Goal: Task Accomplishment & Management: Use online tool/utility

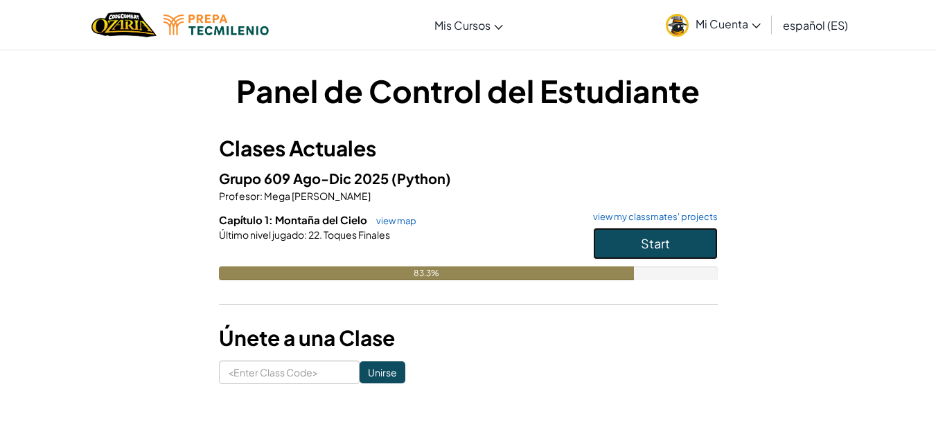
click at [627, 241] on button "Start" at bounding box center [655, 244] width 125 height 32
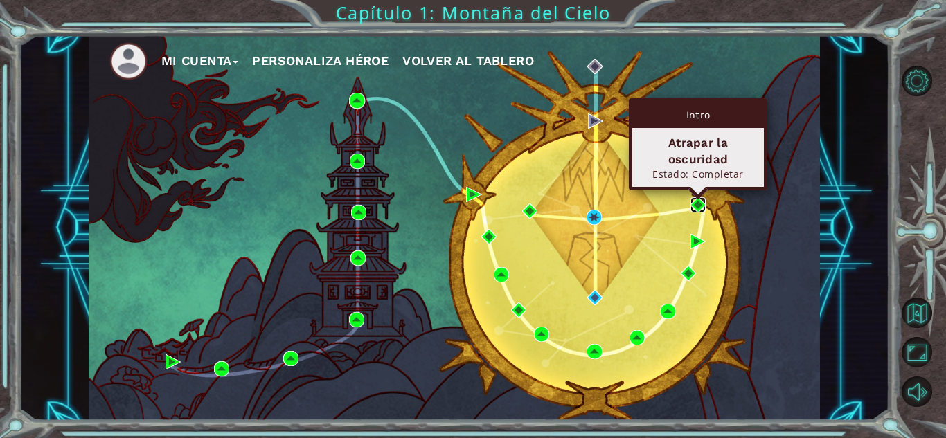
click at [695, 205] on img at bounding box center [698, 204] width 15 height 15
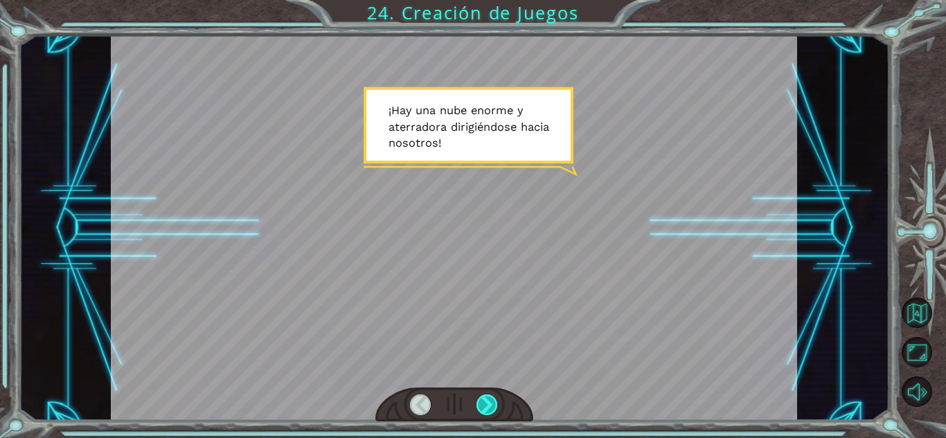
click at [488, 403] on div at bounding box center [487, 405] width 21 height 21
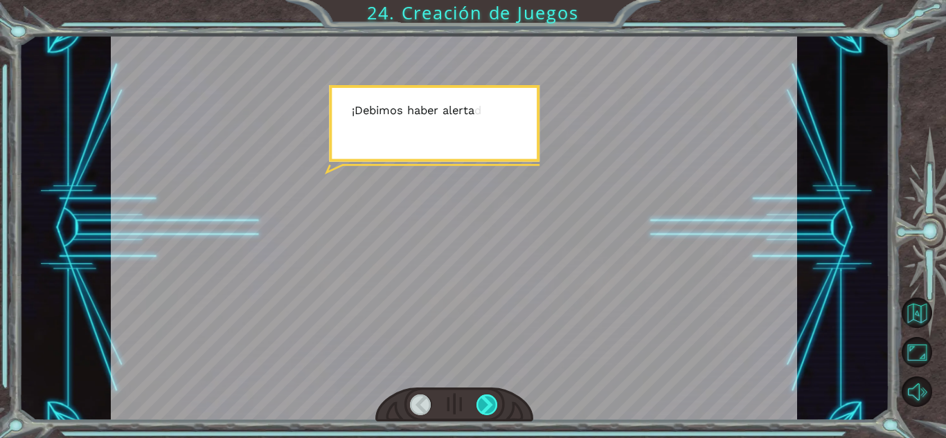
click at [488, 403] on div at bounding box center [487, 405] width 21 height 21
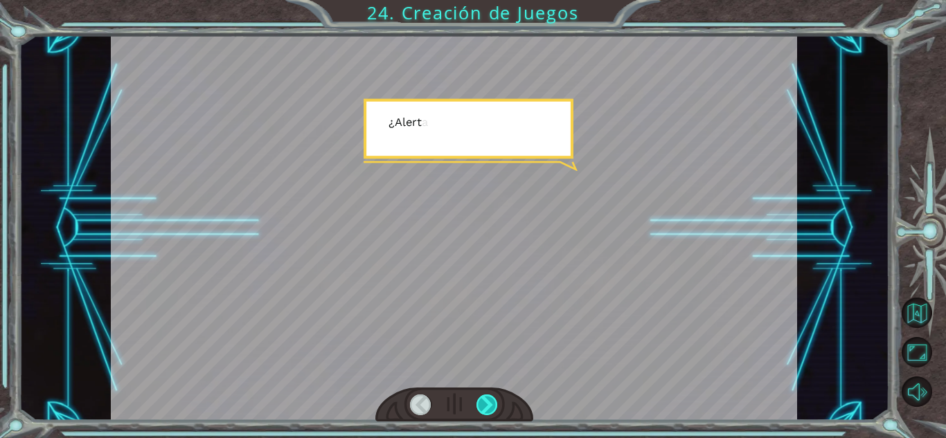
click at [488, 403] on div at bounding box center [487, 405] width 21 height 21
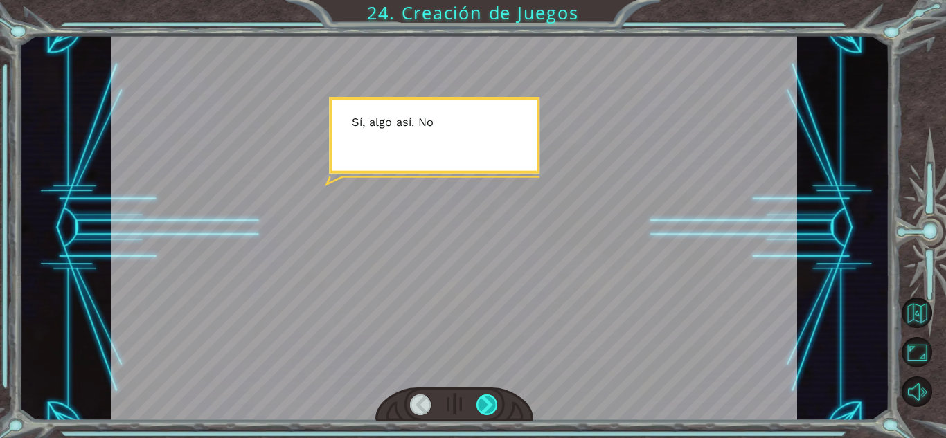
click at [488, 403] on div at bounding box center [487, 405] width 21 height 21
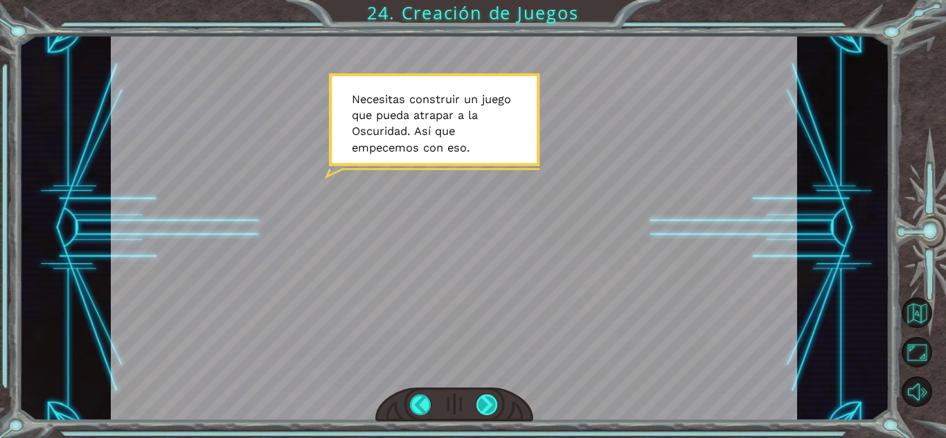
click at [479, 412] on div at bounding box center [487, 405] width 21 height 21
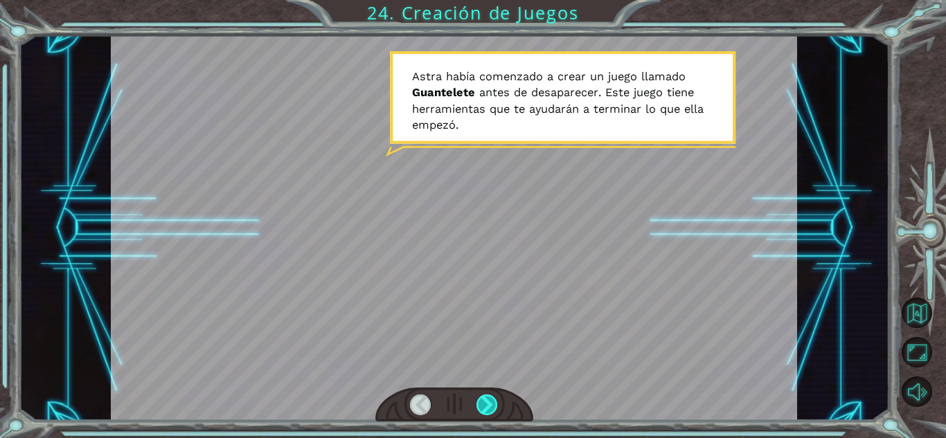
click at [479, 408] on div at bounding box center [487, 405] width 21 height 21
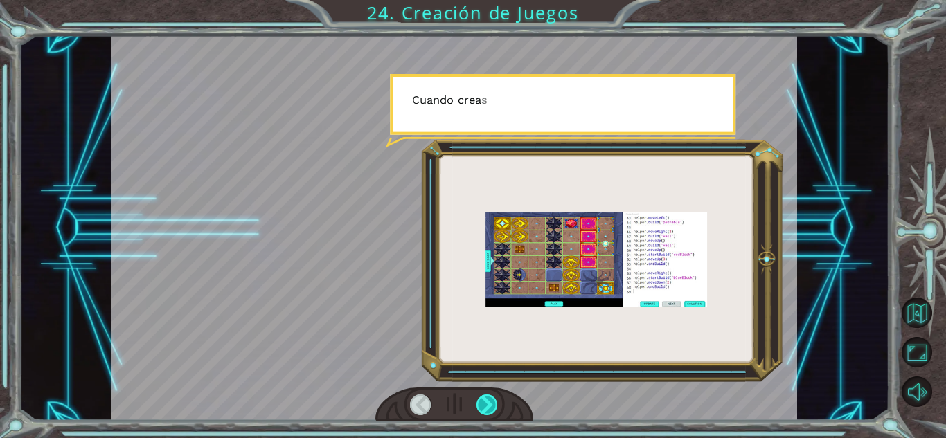
click at [487, 407] on div at bounding box center [487, 405] width 21 height 21
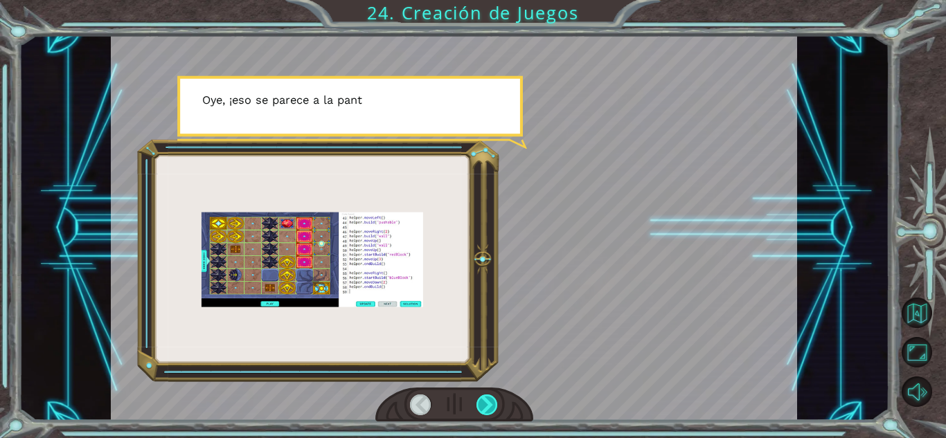
click at [487, 407] on div at bounding box center [487, 405] width 21 height 21
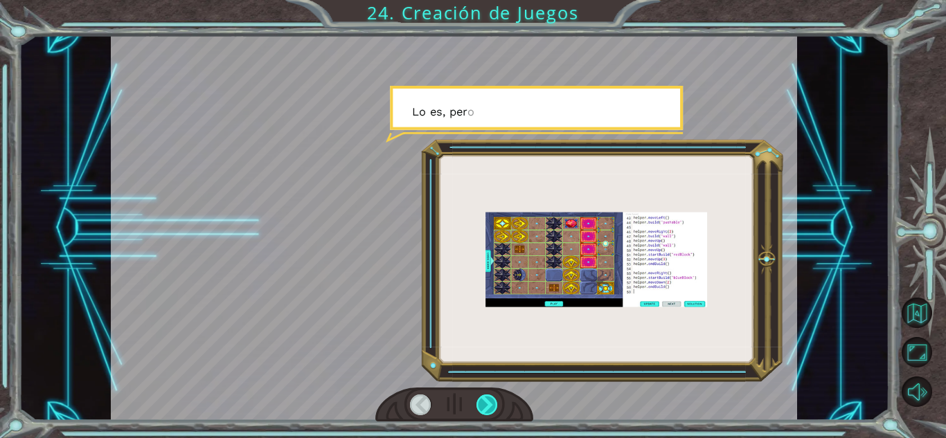
click at [487, 407] on div at bounding box center [487, 405] width 21 height 21
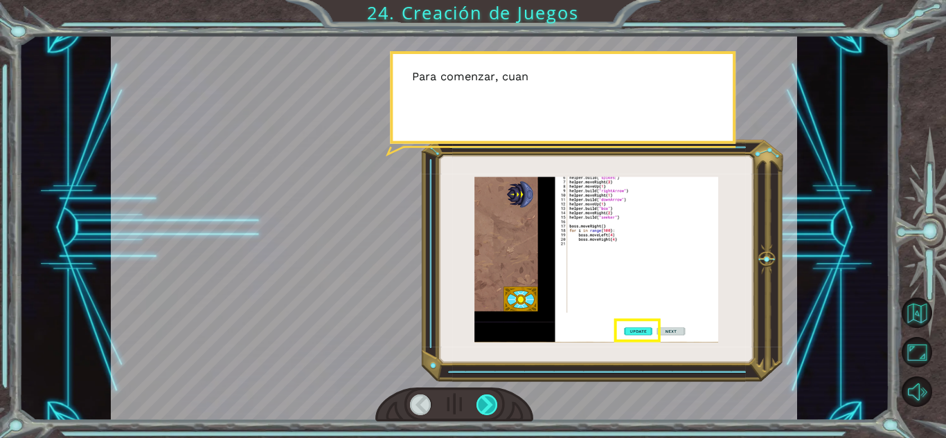
click at [487, 407] on div at bounding box center [487, 405] width 21 height 21
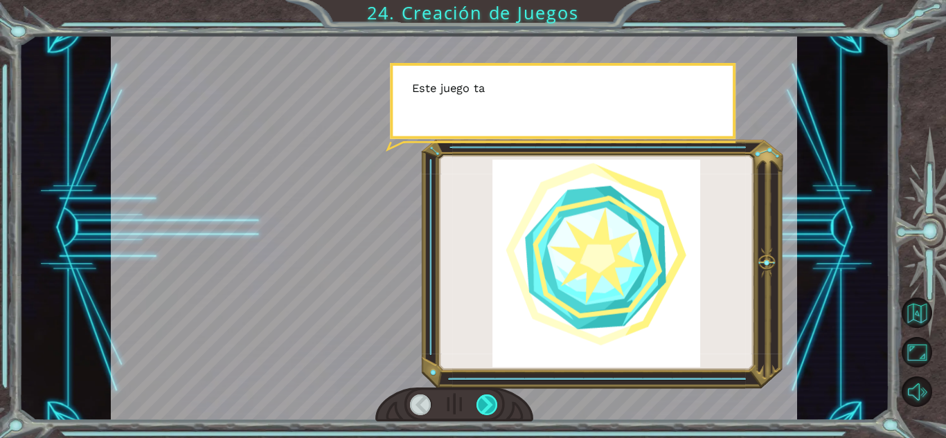
click at [487, 407] on div at bounding box center [487, 405] width 21 height 21
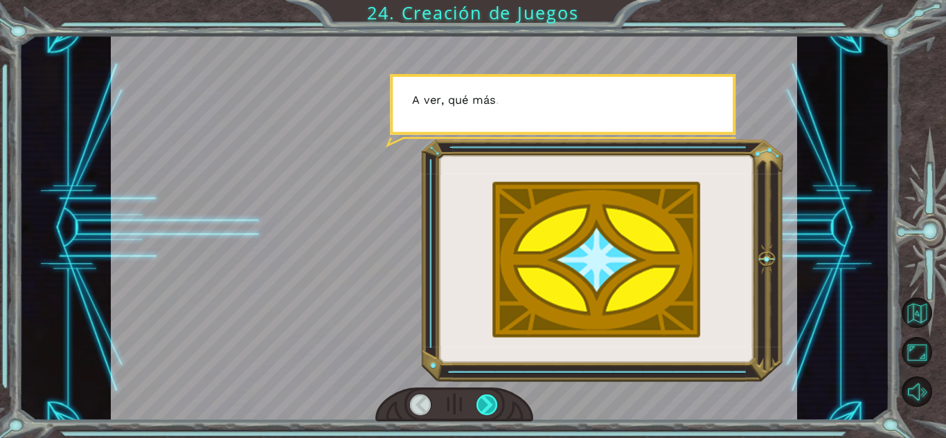
click at [487, 407] on div at bounding box center [487, 405] width 21 height 21
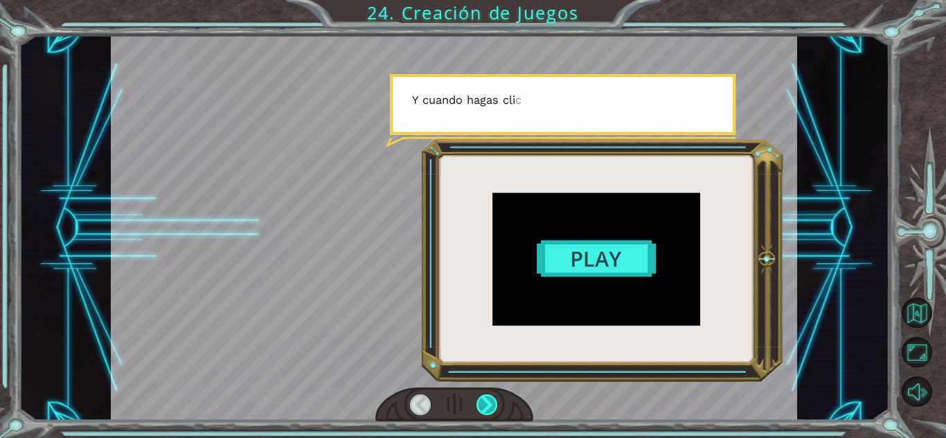
click at [487, 407] on div at bounding box center [487, 405] width 21 height 21
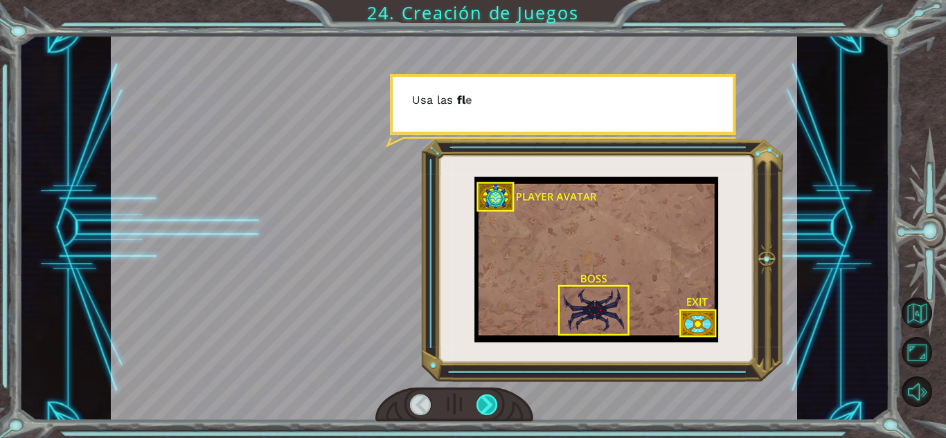
click at [487, 407] on div at bounding box center [487, 405] width 21 height 21
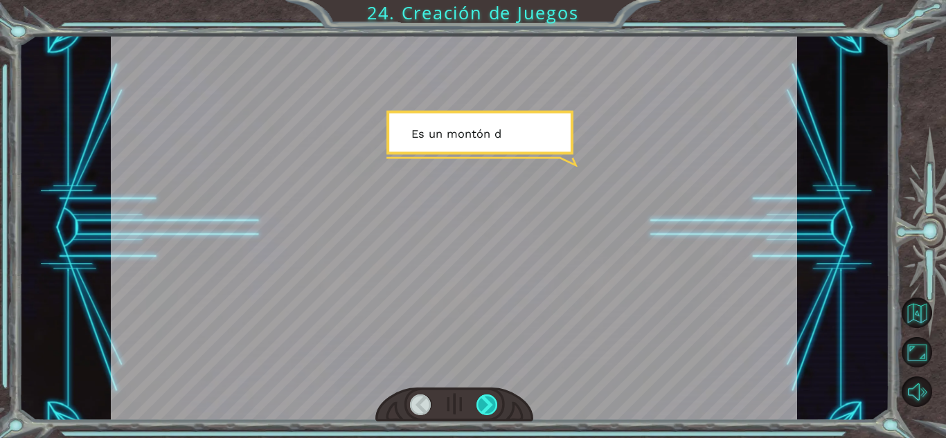
click at [487, 409] on div at bounding box center [487, 405] width 21 height 21
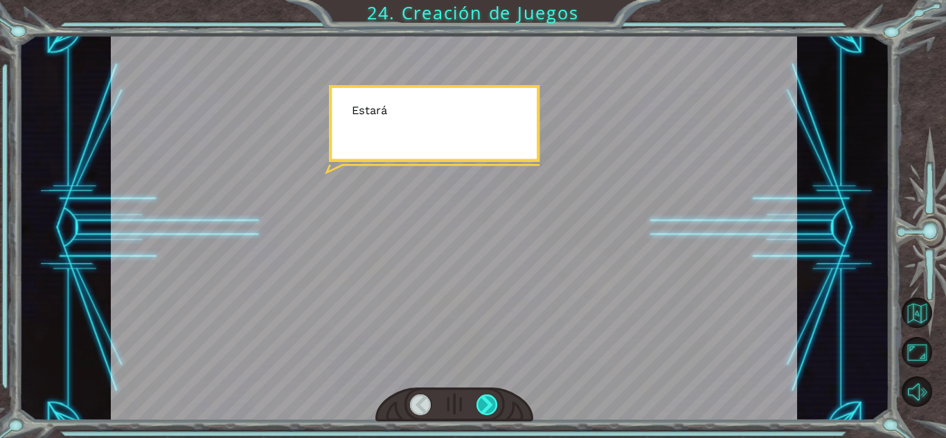
click at [487, 409] on div at bounding box center [487, 405] width 21 height 21
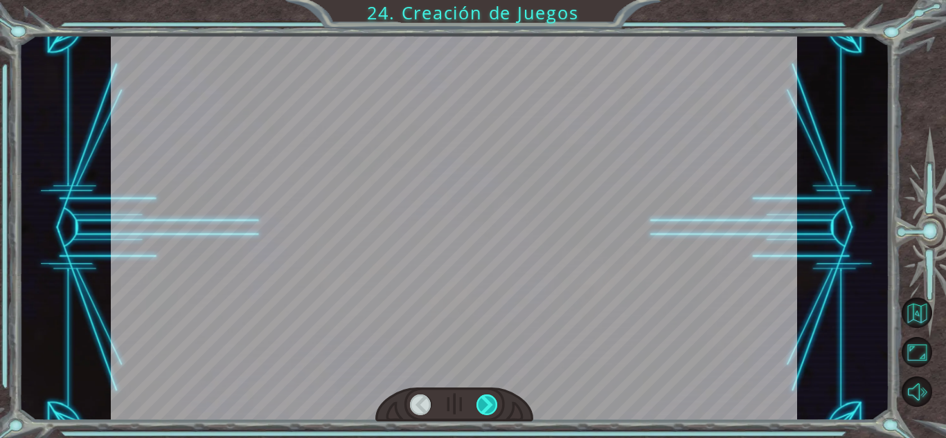
click at [487, 409] on div at bounding box center [487, 405] width 21 height 21
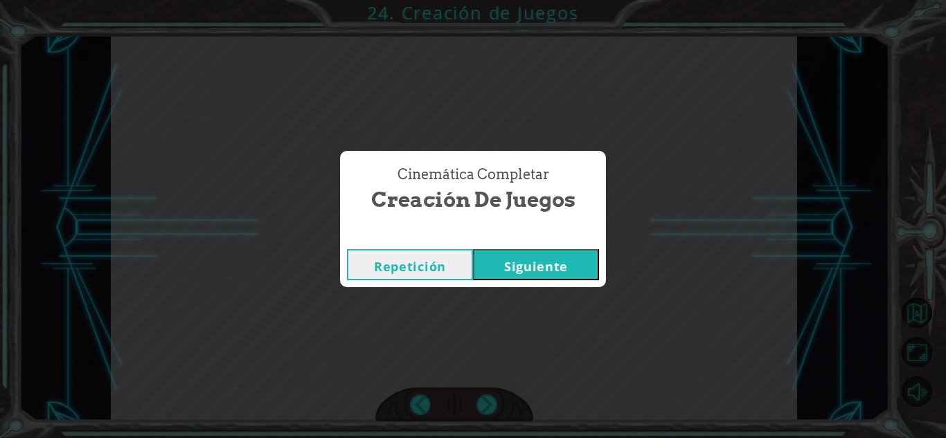
click at [539, 271] on button "Siguiente" at bounding box center [536, 264] width 126 height 31
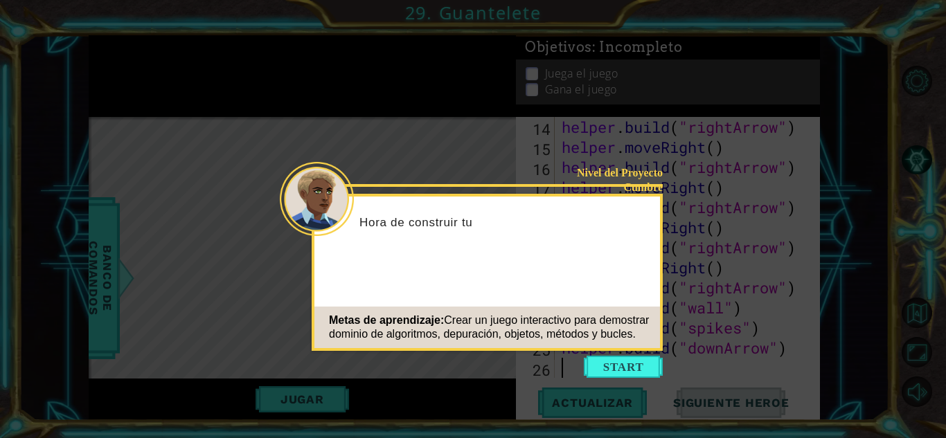
scroll to position [321, 0]
click at [612, 363] on button "Start" at bounding box center [623, 367] width 79 height 22
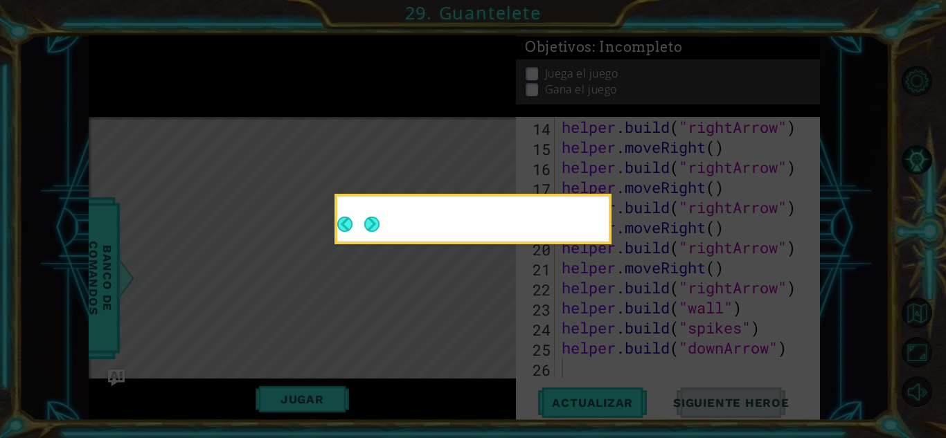
click at [382, 235] on button "Next" at bounding box center [372, 224] width 21 height 21
click at [379, 220] on button "Next" at bounding box center [371, 223] width 21 height 21
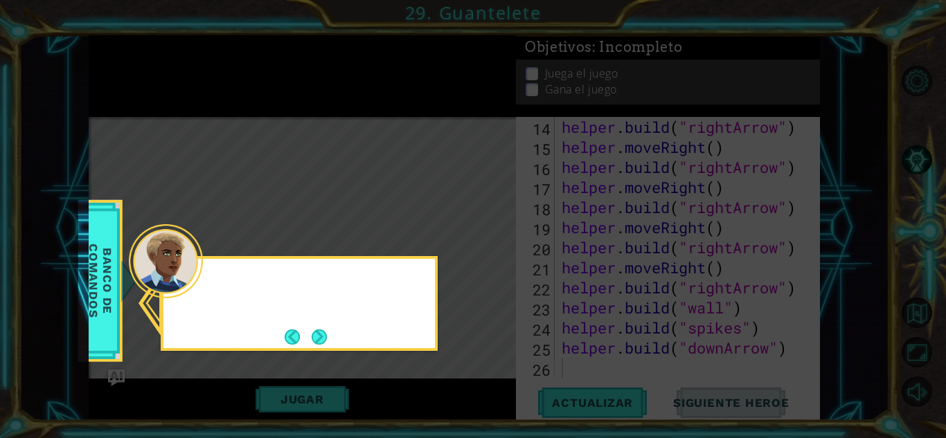
click at [372, 219] on icon at bounding box center [473, 219] width 946 height 438
click at [371, 226] on icon at bounding box center [473, 219] width 946 height 438
click at [314, 337] on button "Next" at bounding box center [319, 337] width 23 height 23
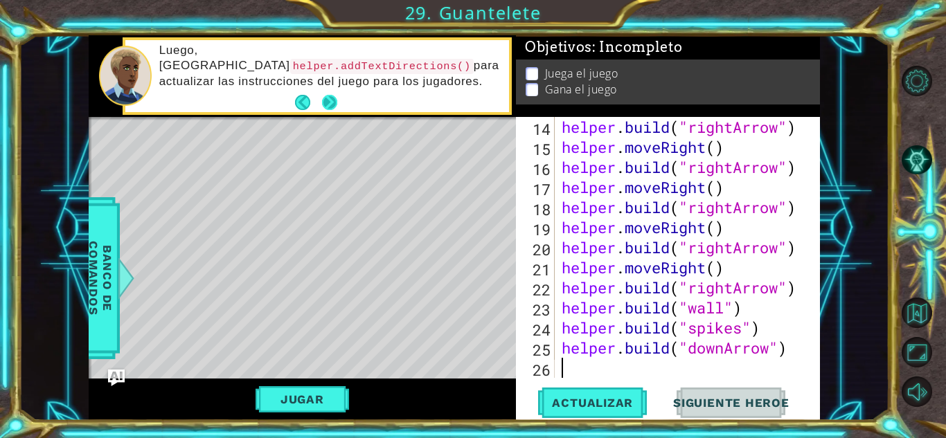
click at [326, 93] on button "Next" at bounding box center [330, 103] width 26 height 26
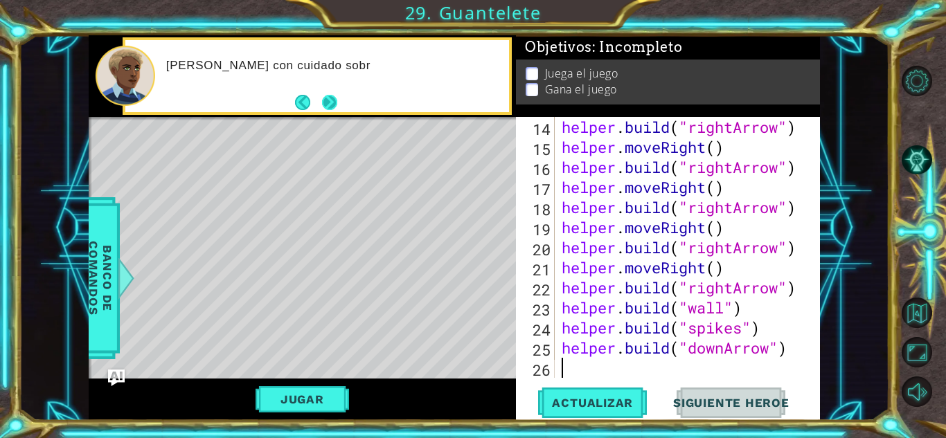
click at [323, 100] on button "Next" at bounding box center [329, 102] width 19 height 19
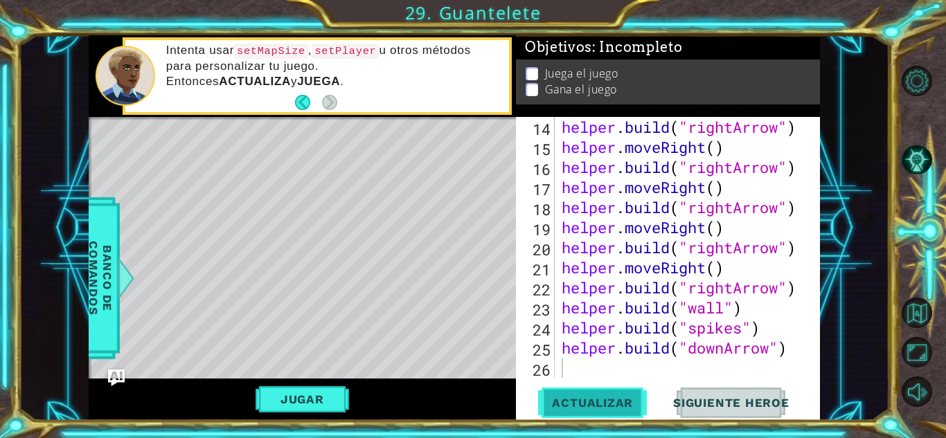
click at [553, 408] on span "Actualizar" at bounding box center [592, 403] width 109 height 14
click at [296, 395] on button "Jugar" at bounding box center [303, 399] width 94 height 26
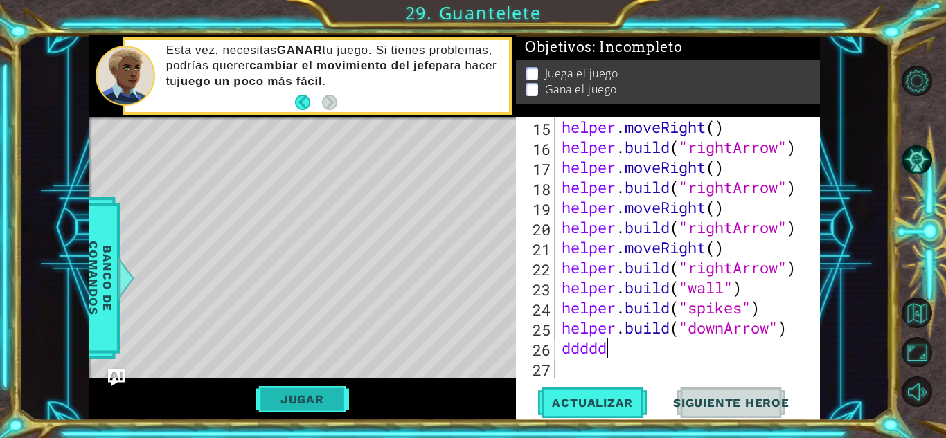
scroll to position [0, 2]
type textarea "d"
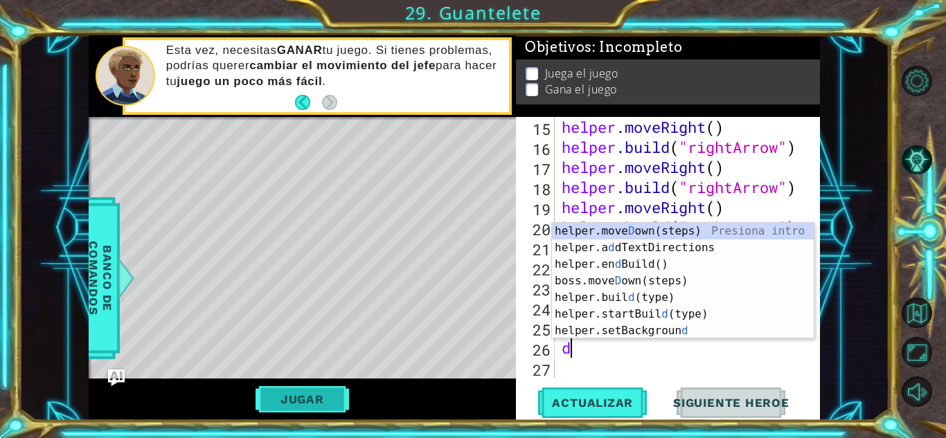
scroll to position [0, 0]
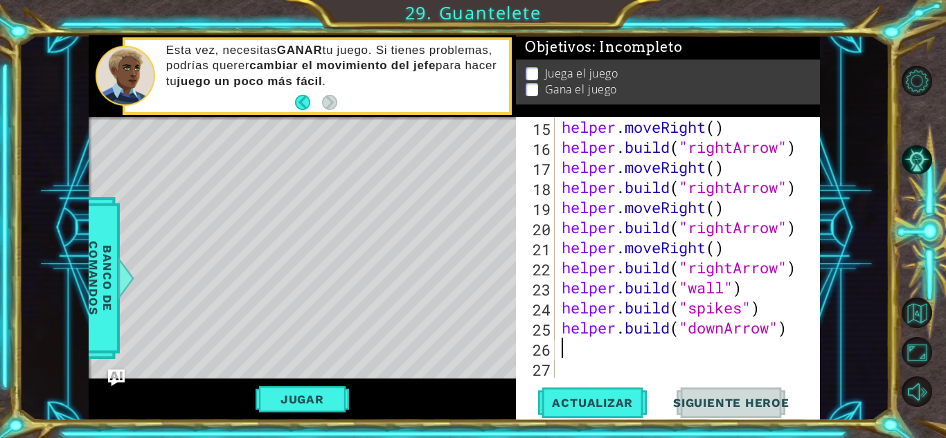
click at [281, 391] on button "Jugar" at bounding box center [303, 399] width 94 height 26
